Goal: Use online tool/utility: Utilize a website feature to perform a specific function

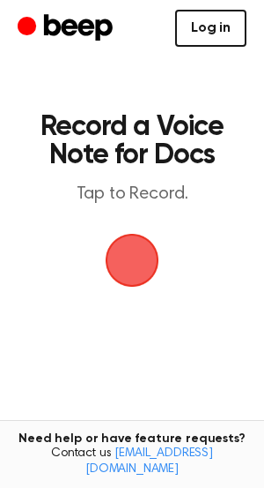
click at [216, 25] on link "Log in" at bounding box center [210, 28] width 71 height 37
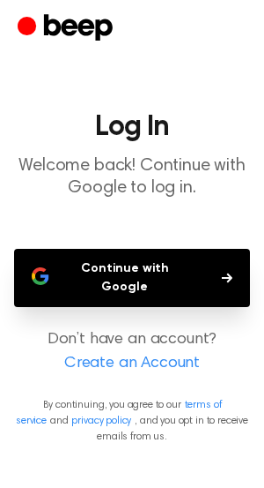
click at [136, 262] on button "Continue with Google" at bounding box center [132, 278] width 236 height 58
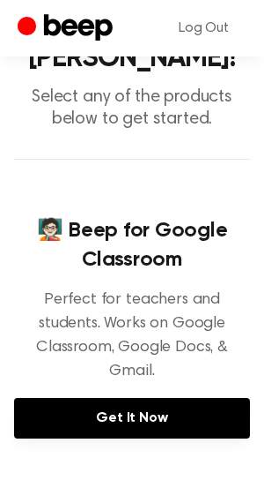
scroll to position [108, 0]
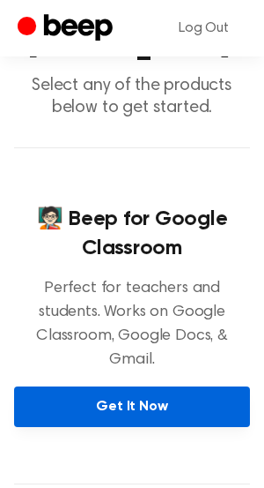
click at [147, 387] on link "Get It Now" at bounding box center [132, 406] width 236 height 41
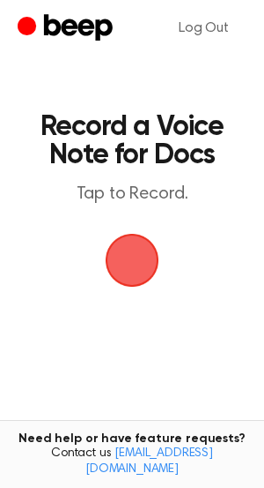
click at [131, 260] on span "button" at bounding box center [132, 259] width 49 height 49
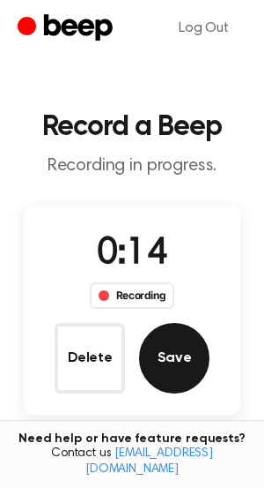
click at [168, 347] on button "Save" at bounding box center [174, 358] width 71 height 71
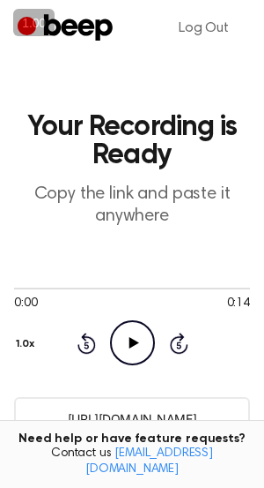
click at [134, 339] on icon "Play Audio" at bounding box center [132, 342] width 45 height 45
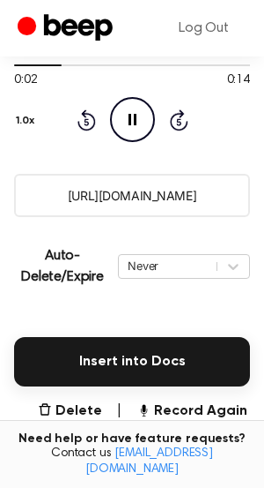
scroll to position [225, 0]
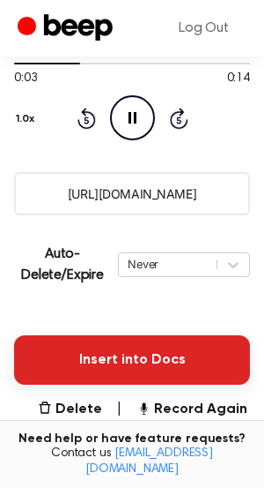
click at [168, 364] on button "Insert into Docs" at bounding box center [132, 359] width 236 height 49
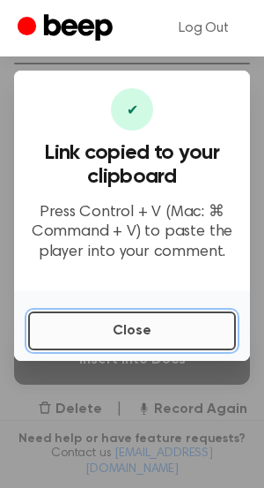
click at [142, 330] on button "Close" at bounding box center [132, 330] width 208 height 39
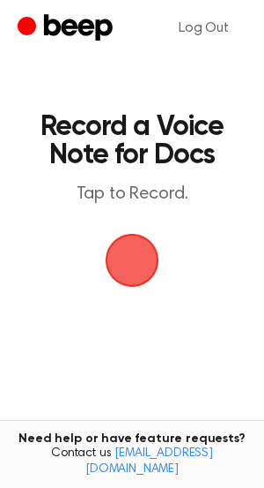
click at [141, 265] on span "button" at bounding box center [132, 259] width 49 height 49
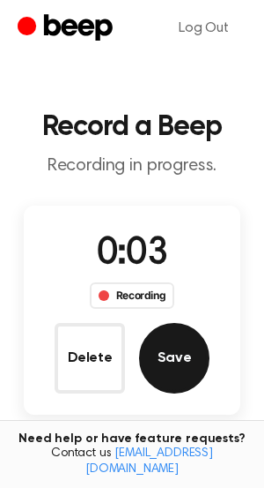
click at [185, 357] on button "Save" at bounding box center [174, 358] width 71 height 71
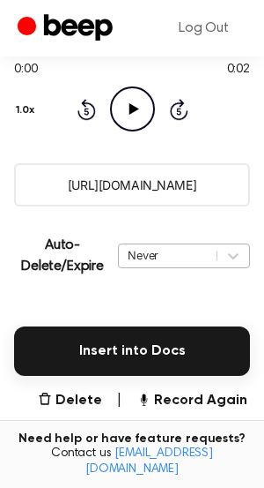
scroll to position [263, 0]
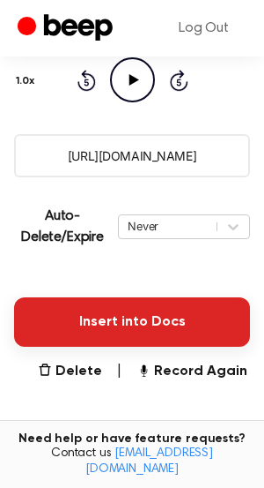
click at [130, 316] on button "Insert into Docs" at bounding box center [132, 321] width 236 height 49
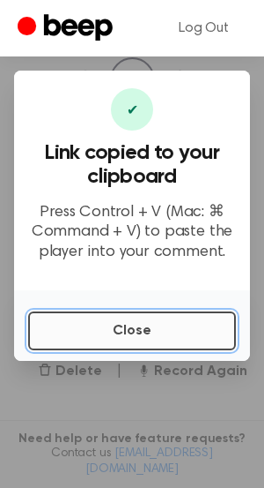
click at [140, 330] on button "Close" at bounding box center [132, 330] width 208 height 39
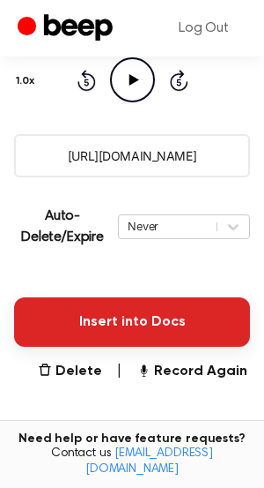
click at [140, 328] on button "Insert into Docs" at bounding box center [132, 321] width 236 height 49
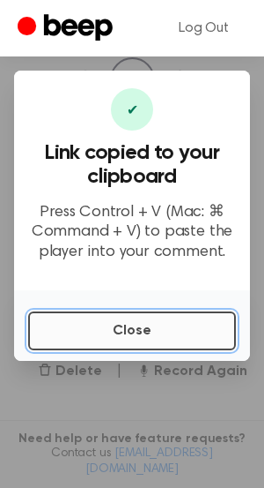
click at [168, 331] on button "Close" at bounding box center [132, 330] width 208 height 39
